Goal: Transaction & Acquisition: Subscribe to service/newsletter

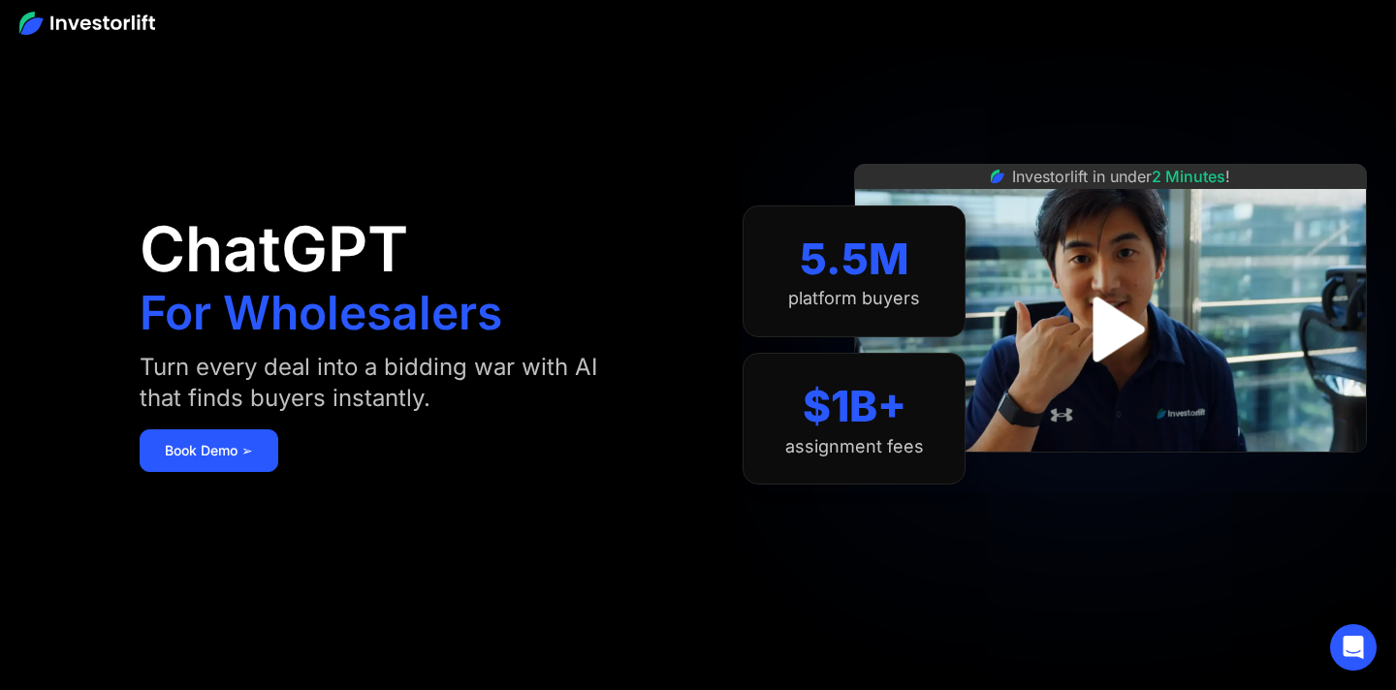
click at [1117, 336] on img "open lightbox" at bounding box center [1110, 328] width 117 height 117
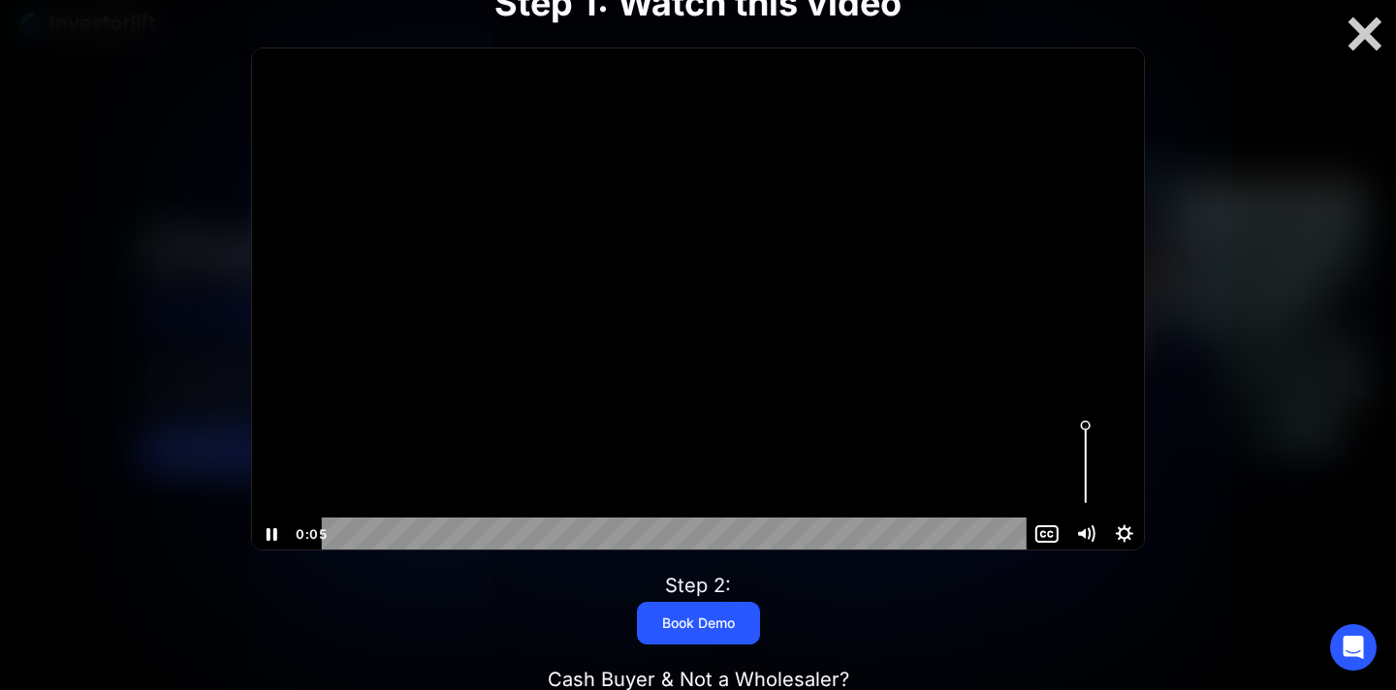
click at [1085, 457] on div "Volume" at bounding box center [1085, 464] width 39 height 107
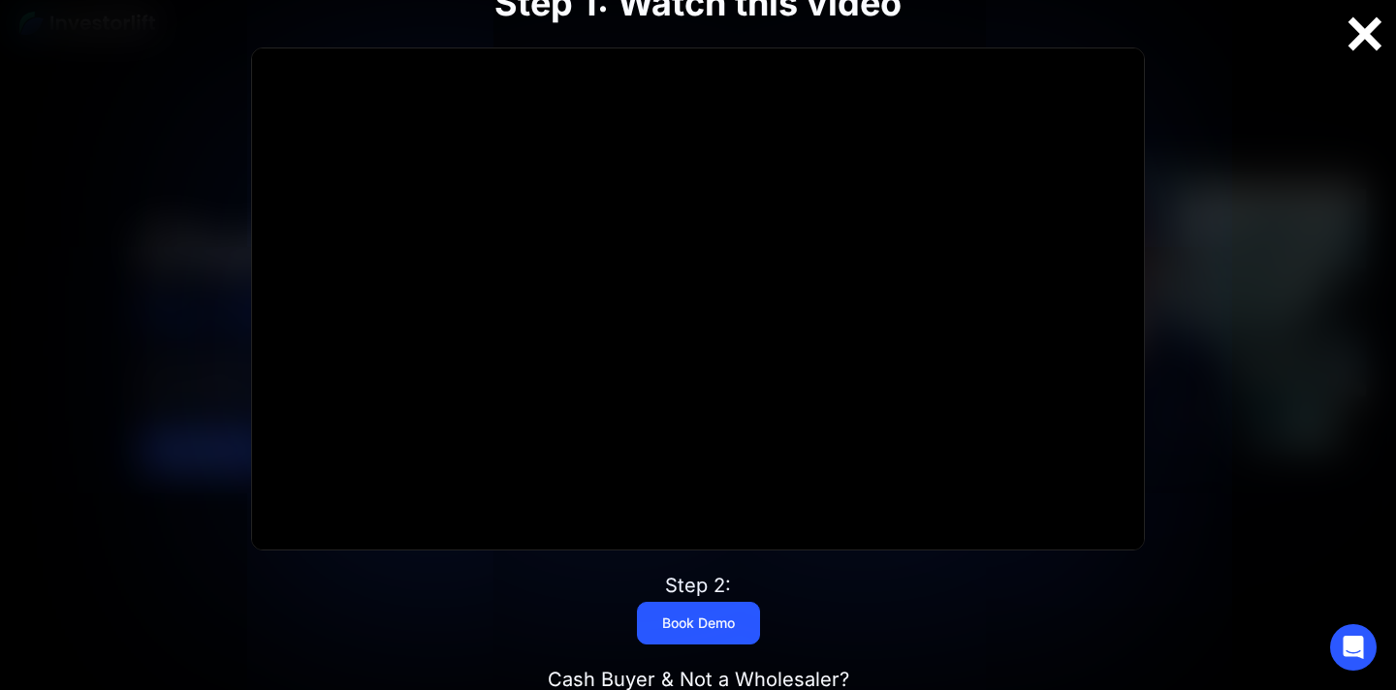
click at [1364, 44] on div at bounding box center [1365, 34] width 62 height 41
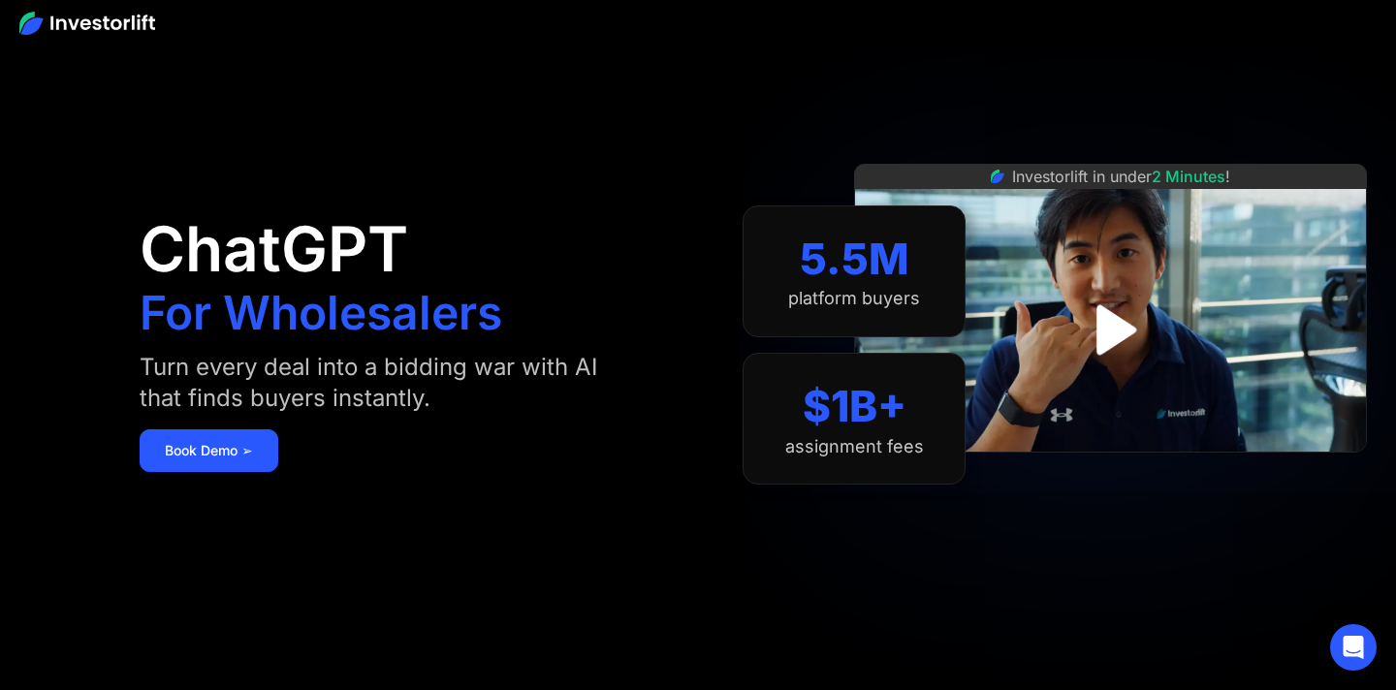
click at [67, 19] on img at bounding box center [87, 23] width 136 height 23
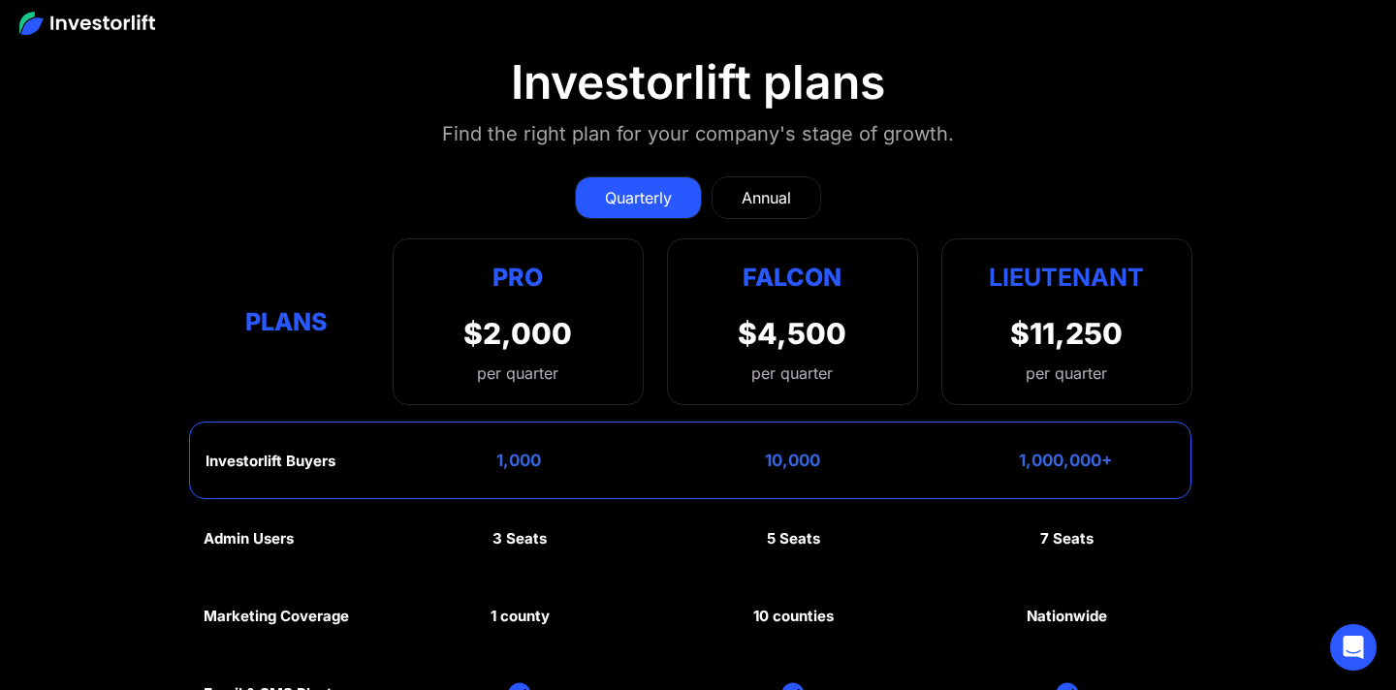
scroll to position [8475, 0]
click at [743, 205] on div "Annual" at bounding box center [765, 198] width 49 height 23
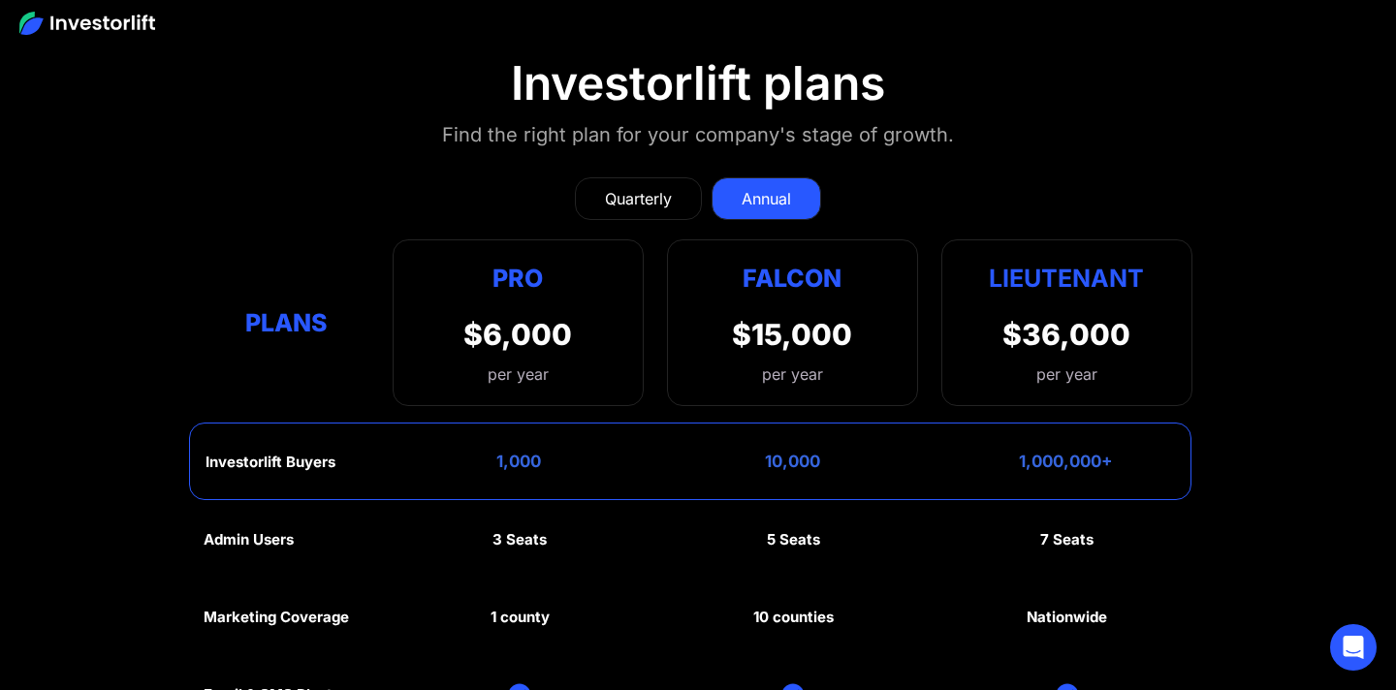
click at [606, 206] on div "Quarterly" at bounding box center [638, 198] width 67 height 23
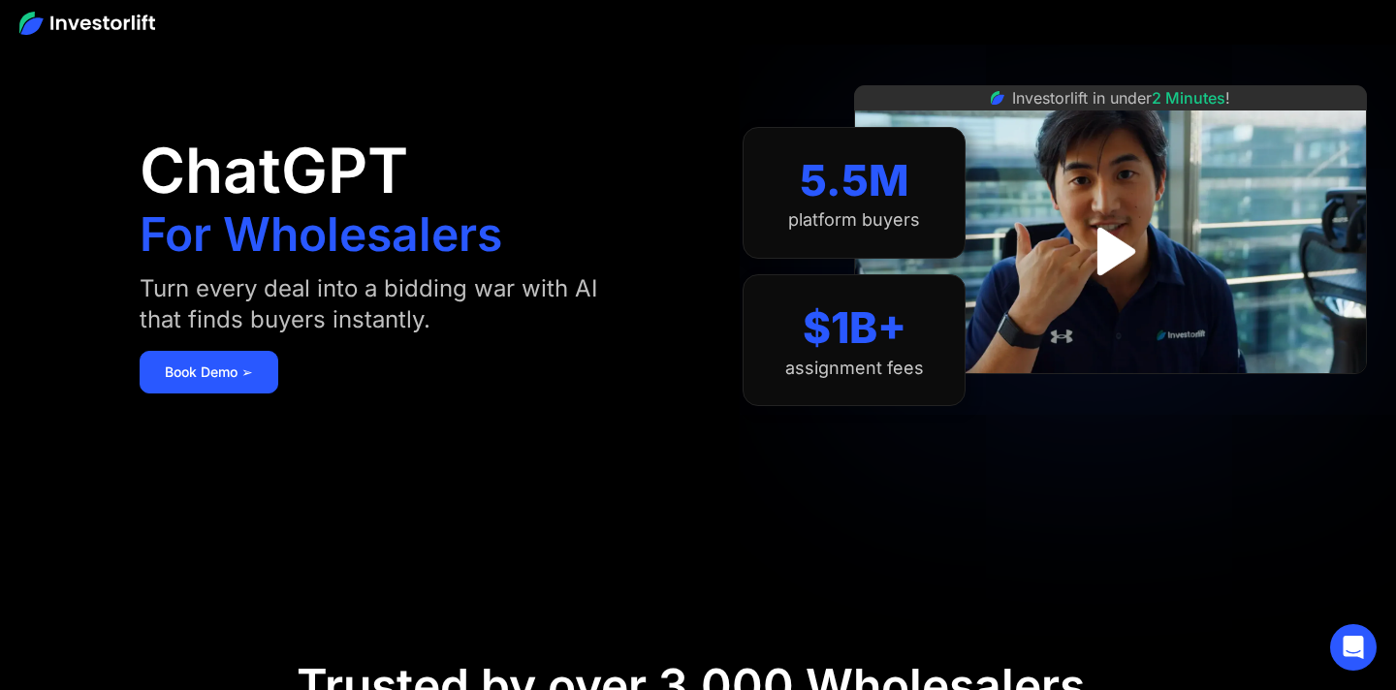
scroll to position [0, 0]
